Goal: Entertainment & Leisure: Consume media (video, audio)

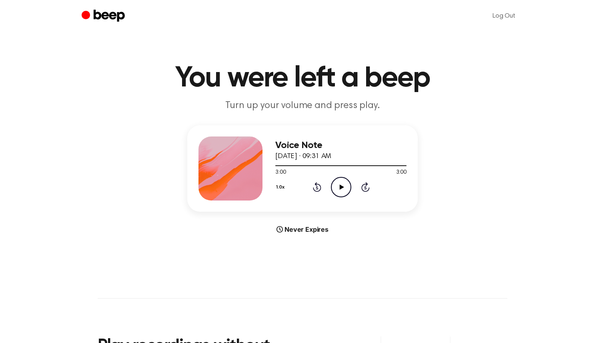
click at [339, 184] on icon "Play Audio" at bounding box center [341, 187] width 20 height 20
click at [339, 180] on icon "Play Audio" at bounding box center [341, 187] width 20 height 20
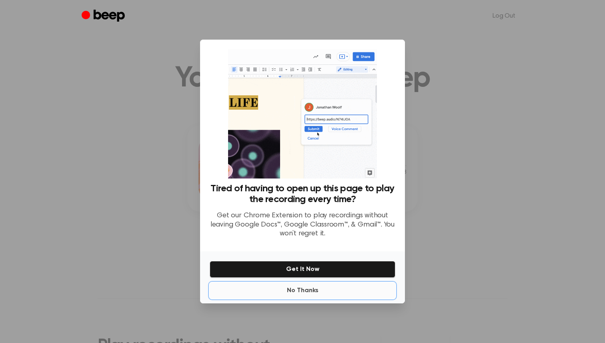
click at [303, 290] on button "No Thanks" at bounding box center [303, 291] width 186 height 16
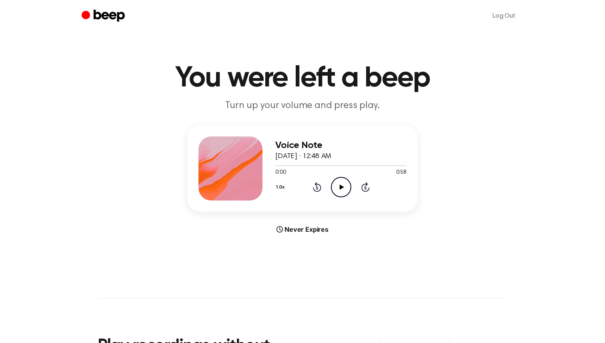
click at [341, 194] on icon "Play Audio" at bounding box center [341, 187] width 20 height 20
